Goal: Find specific page/section: Find specific page/section

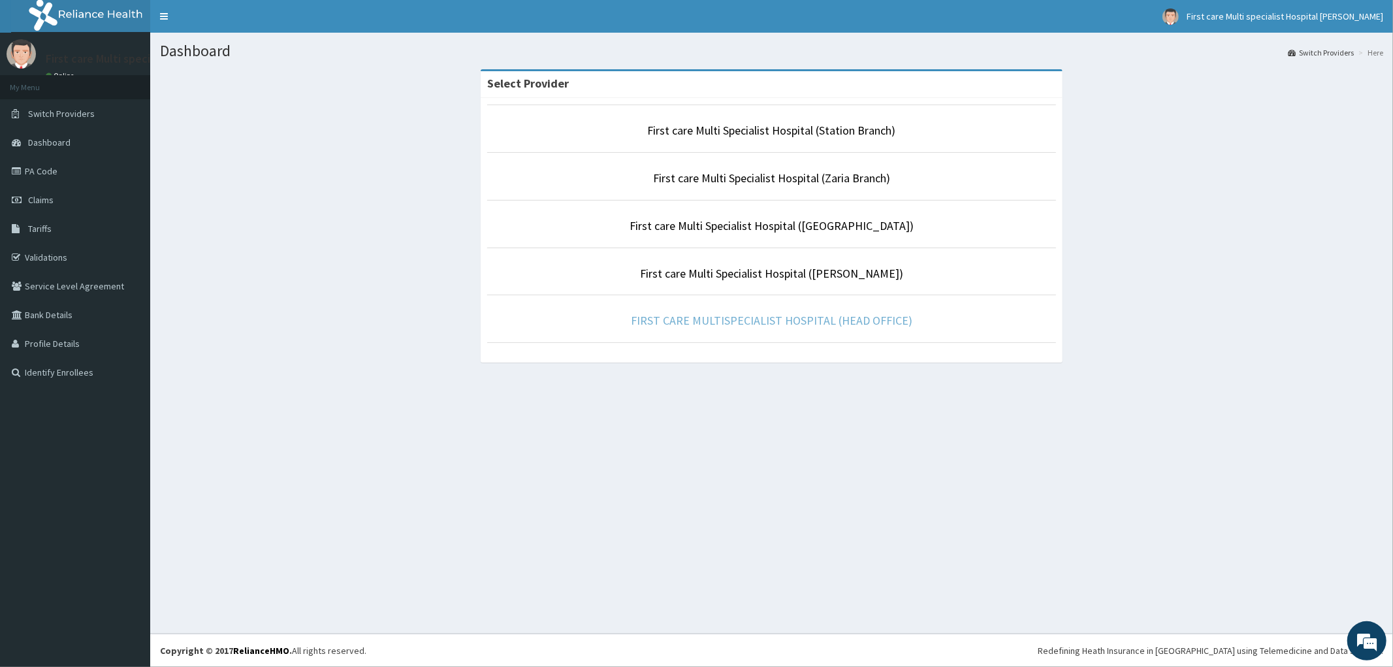
click at [752, 324] on link "FIRST CARE MULTISPECIALIST HOSPITAL (HEAD OFFICE)" at bounding box center [771, 320] width 281 height 15
click at [662, 315] on link "FIRST CARE MULTISPECIALIST HOSPITAL (HEAD OFFICE)" at bounding box center [771, 320] width 281 height 15
